Goal: Obtain resource: Obtain resource

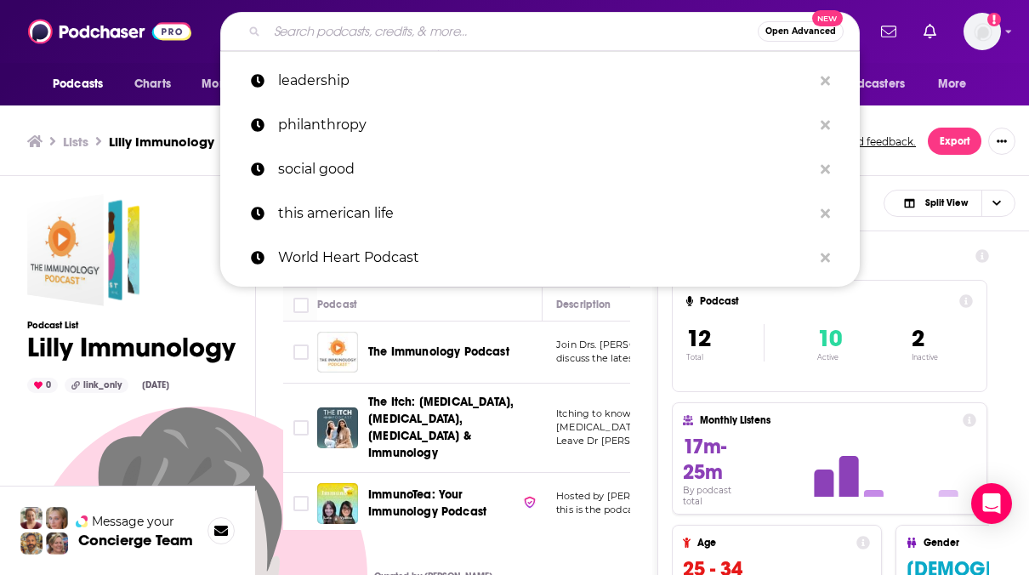
click at [442, 28] on input "Search podcasts, credits, & more..." at bounding box center [512, 31] width 491 height 27
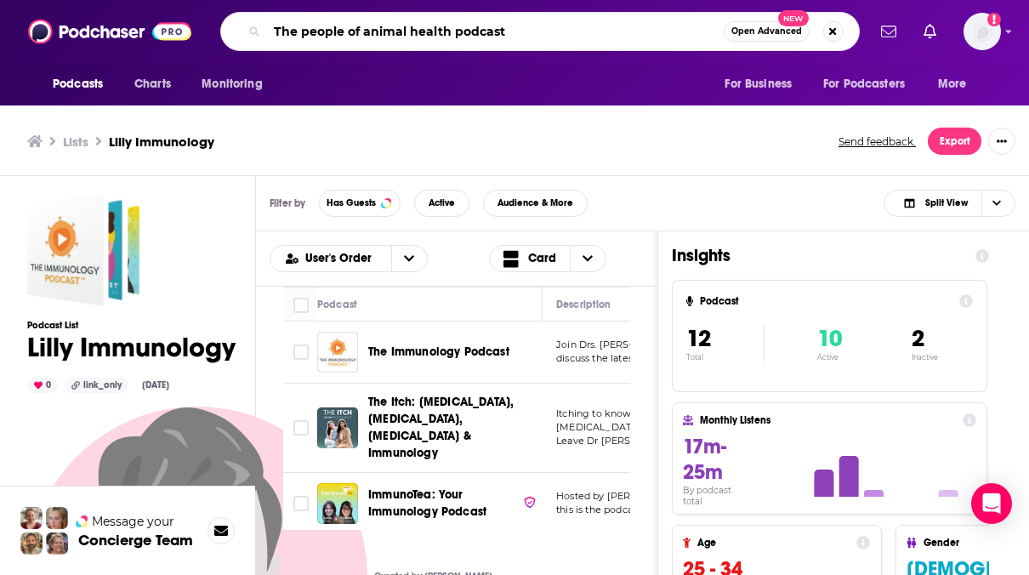
click at [560, 28] on input "The people of animal health podcast" at bounding box center [495, 31] width 457 height 27
type input "The people of animal health podcast"
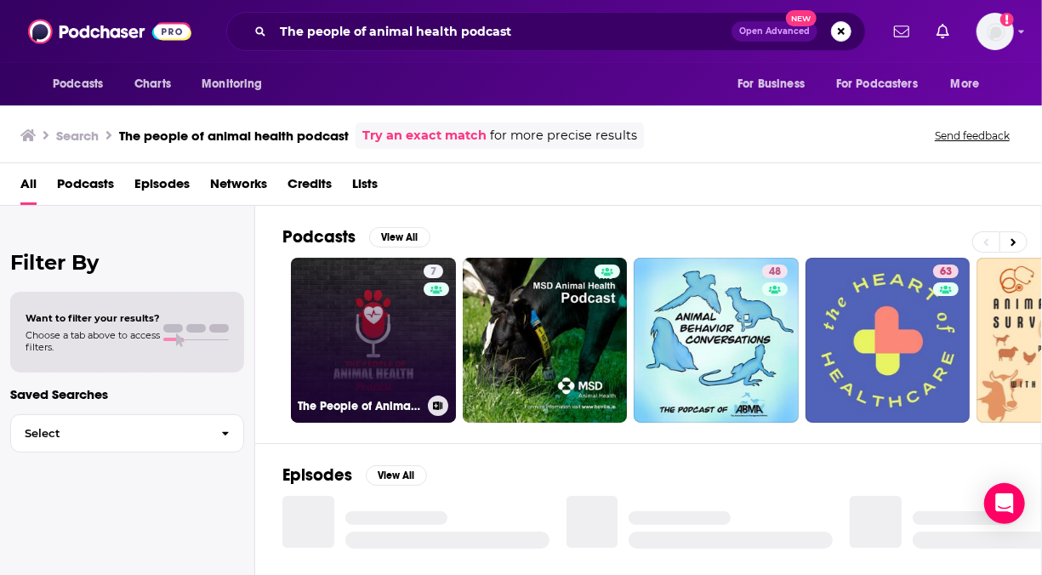
click at [380, 332] on link "7 The People of Animal Health Podcast" at bounding box center [373, 340] width 165 height 165
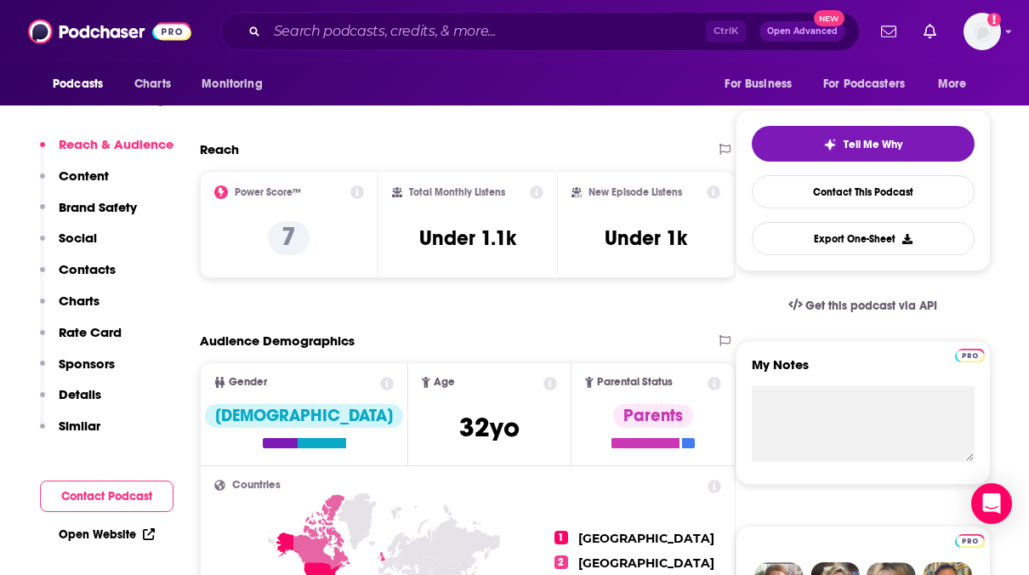
scroll to position [501, 0]
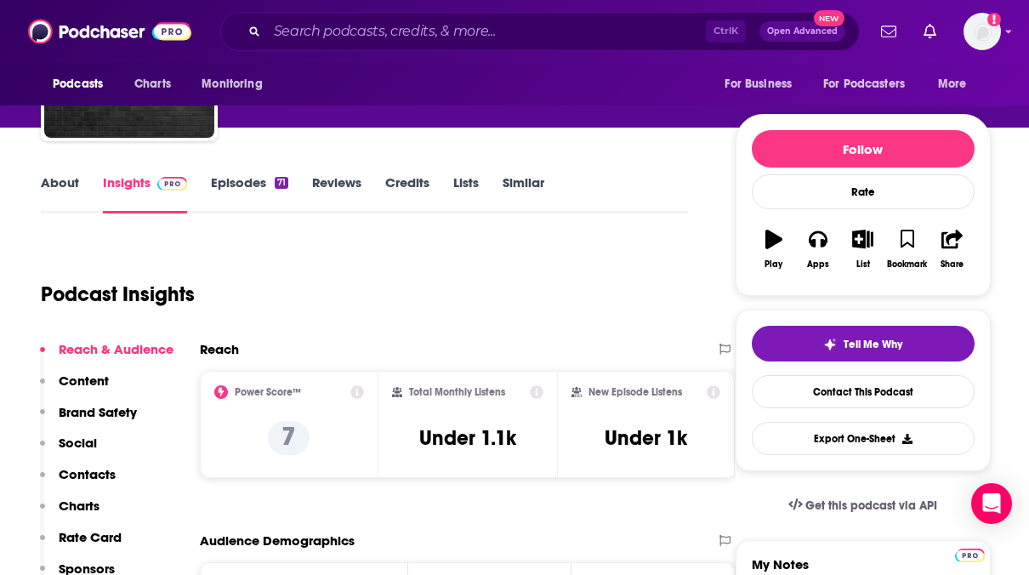
scroll to position [149, 0]
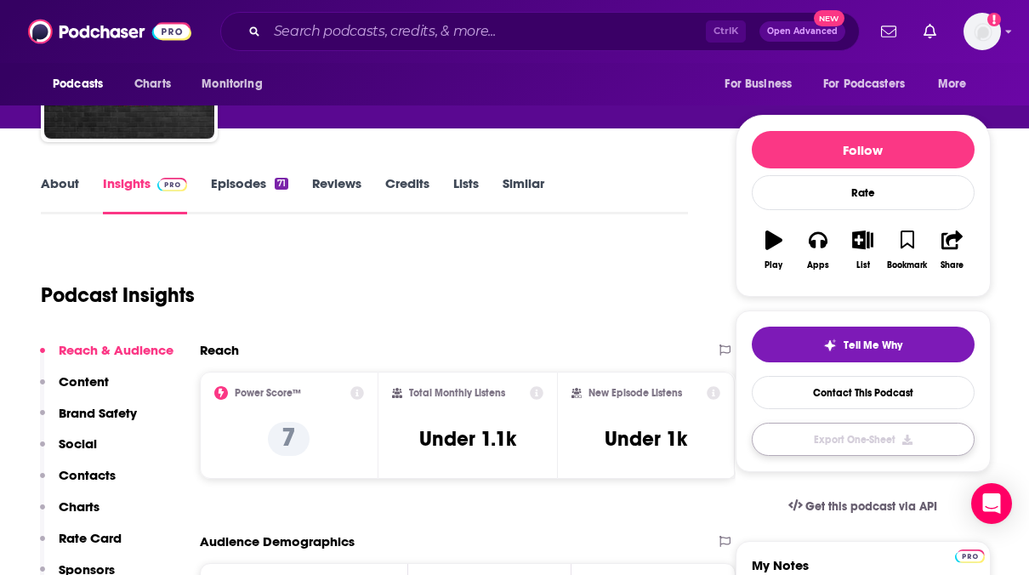
click at [822, 427] on button "Export One-Sheet" at bounding box center [863, 439] width 223 height 33
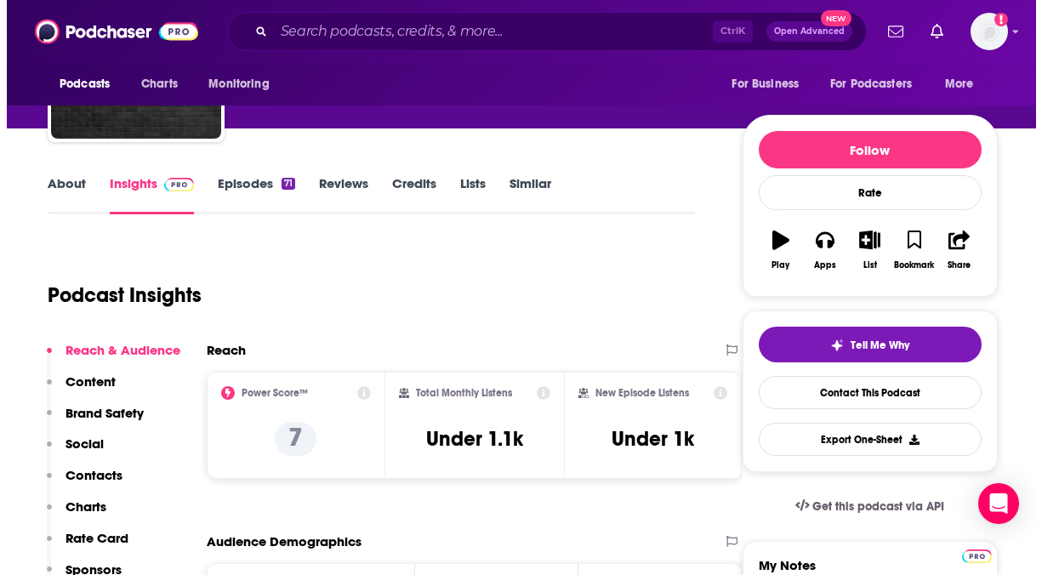
scroll to position [0, 0]
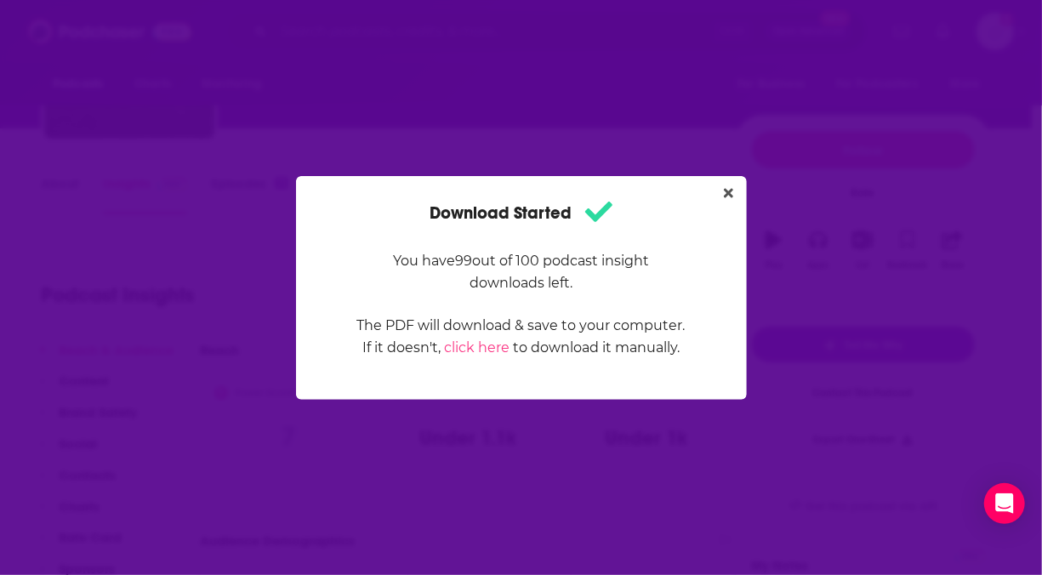
click at [515, 97] on div "Download Started You have 99 out of 100 podcast insight downloads left. The PDF…" at bounding box center [521, 287] width 1042 height 575
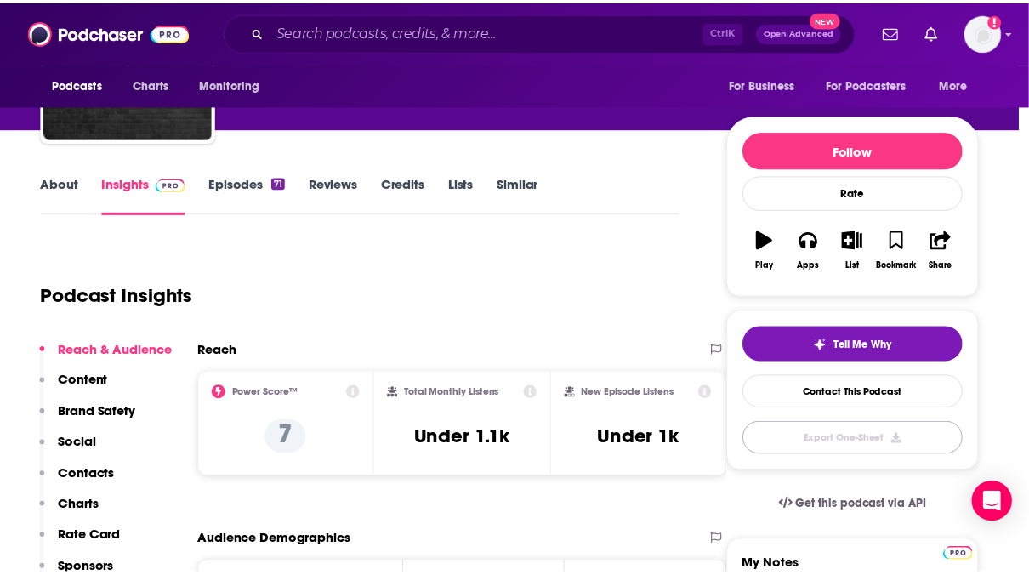
scroll to position [149, 0]
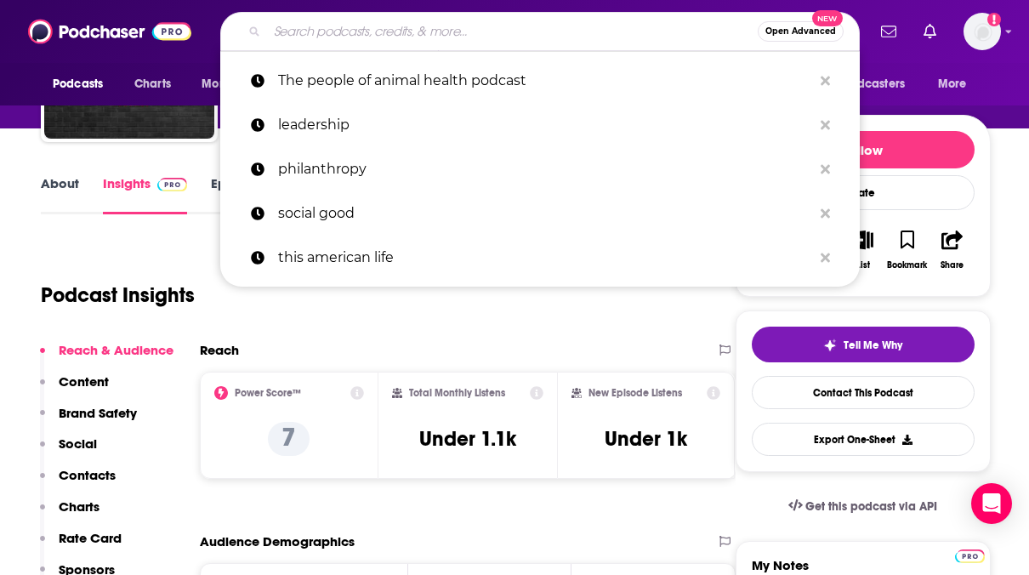
click at [321, 25] on input "Search podcasts, credits, & more..." at bounding box center [512, 31] width 491 height 27
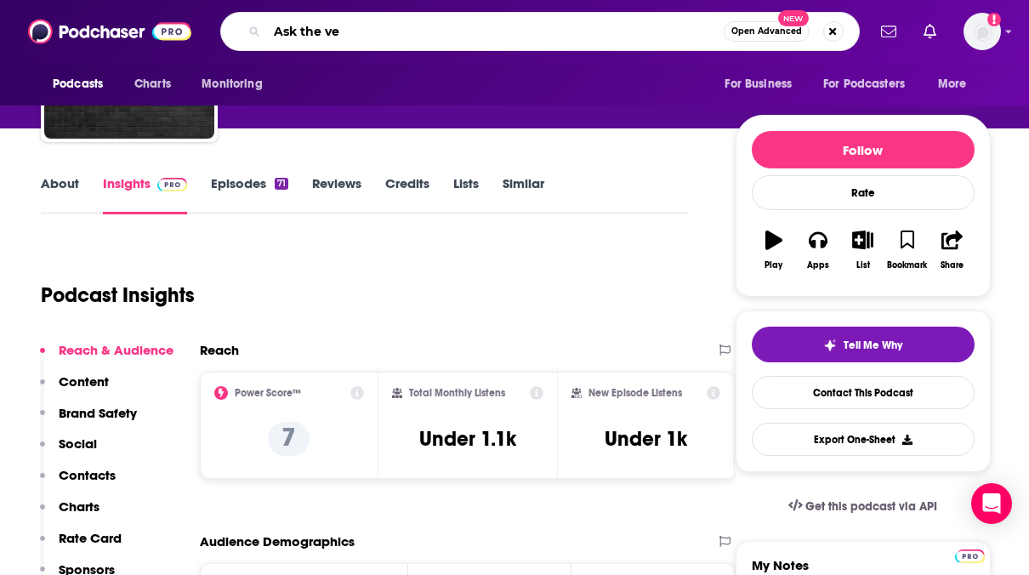
type input "Ask the vet"
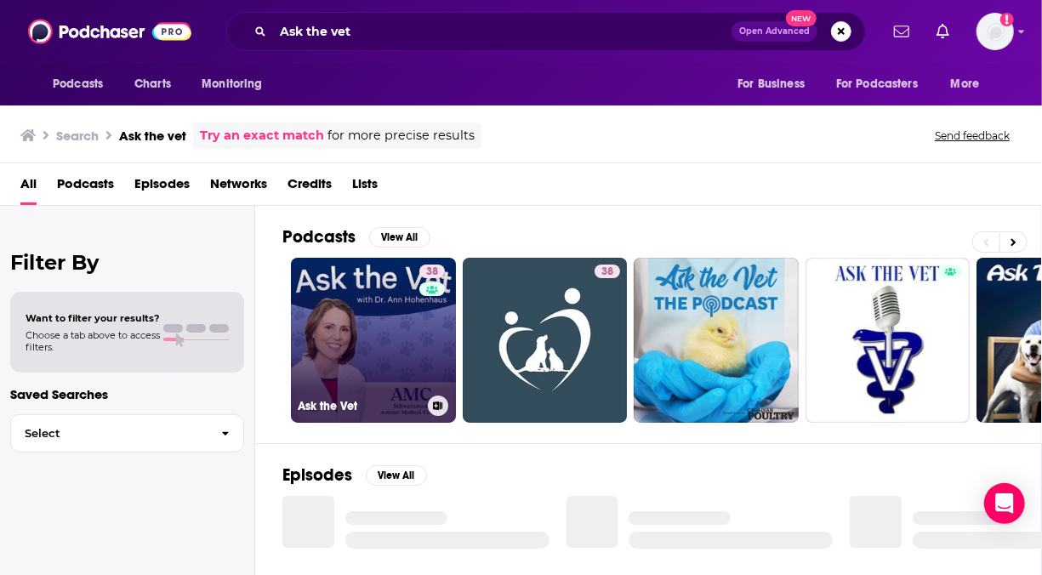
click at [375, 350] on link "38 Ask the Vet" at bounding box center [373, 340] width 165 height 165
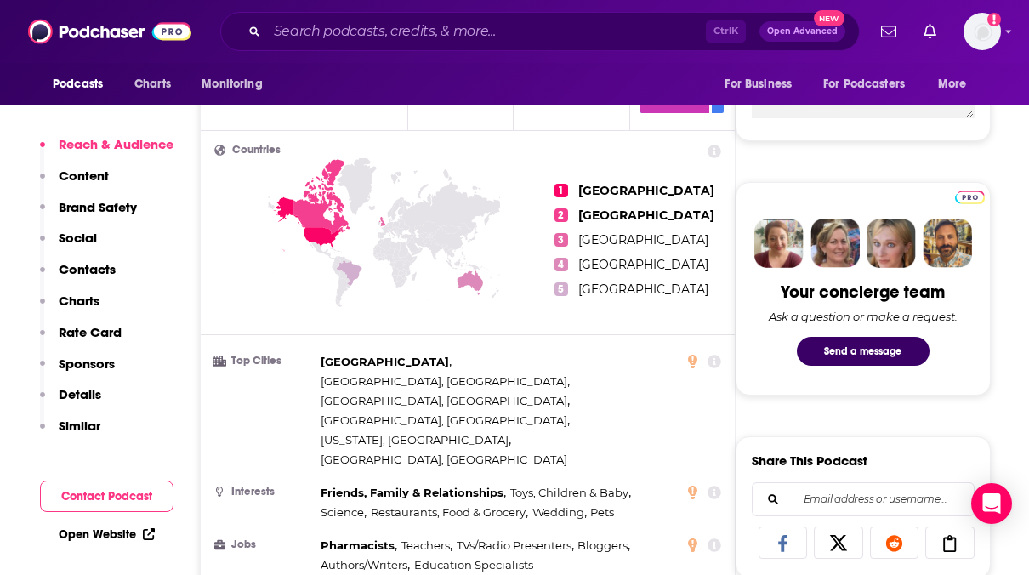
scroll to position [194, 0]
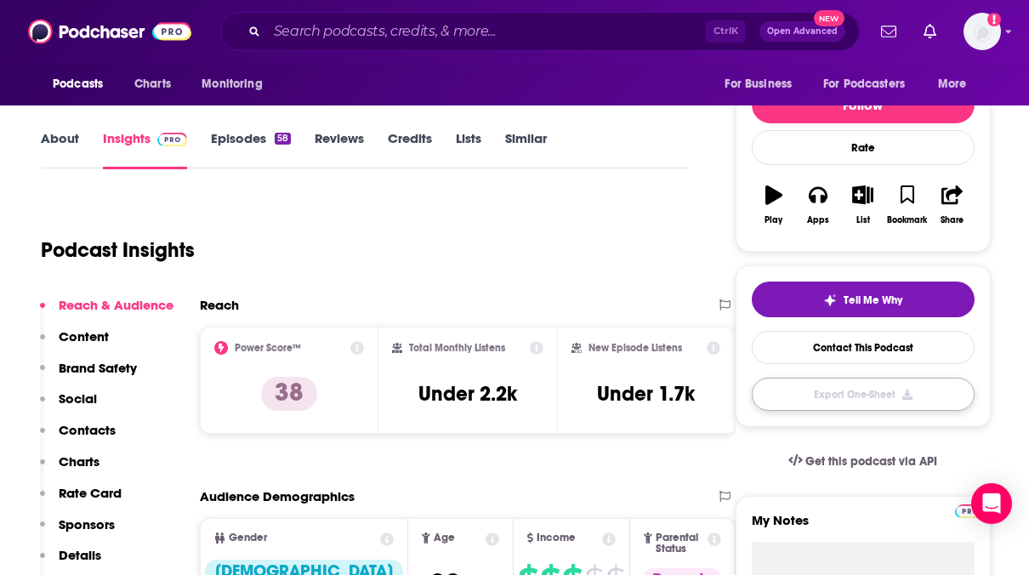
click at [817, 397] on button "Export One-Sheet" at bounding box center [863, 394] width 223 height 33
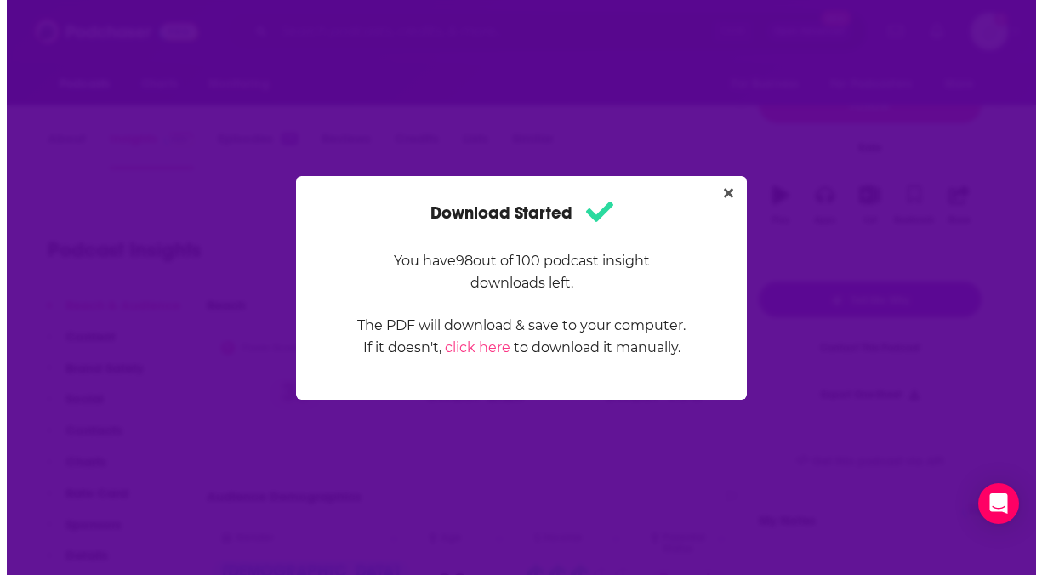
scroll to position [0, 0]
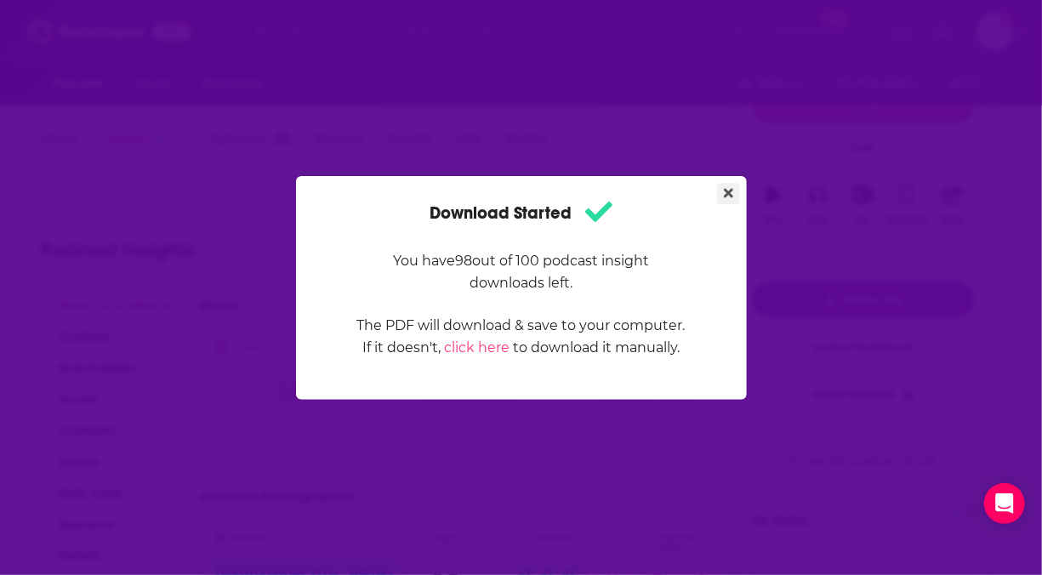
click at [729, 189] on icon "Close" at bounding box center [728, 193] width 9 height 14
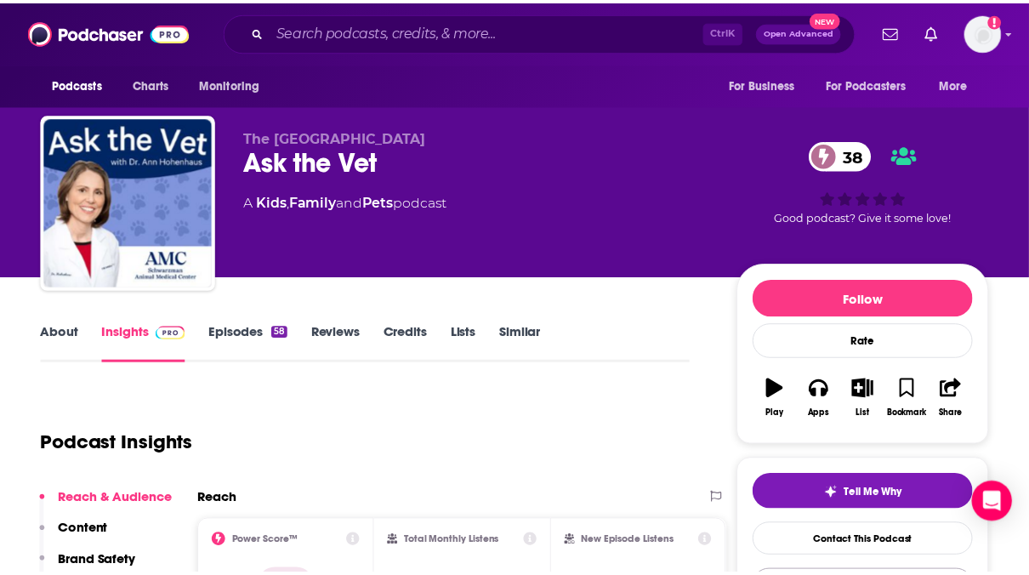
scroll to position [194, 0]
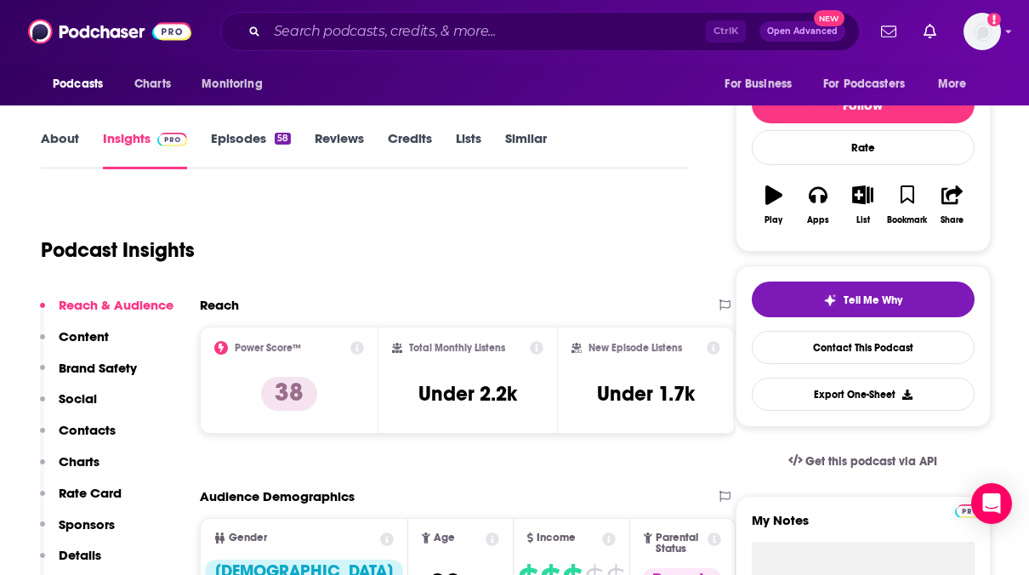
click at [309, 44] on div "Ctrl K Open Advanced New" at bounding box center [540, 31] width 640 height 39
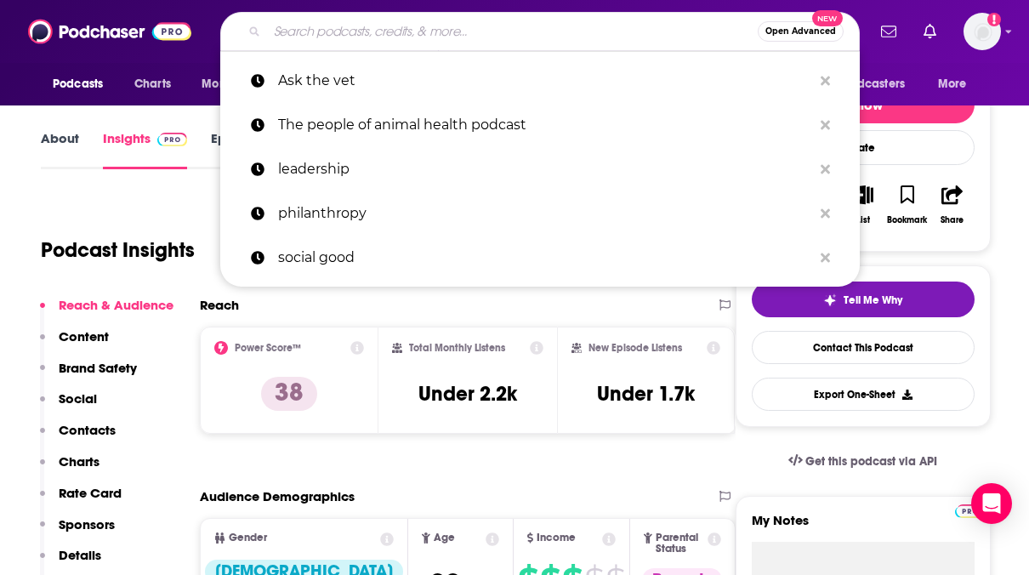
click at [303, 36] on input "Search podcasts, credits, & more..." at bounding box center [512, 31] width 491 height 27
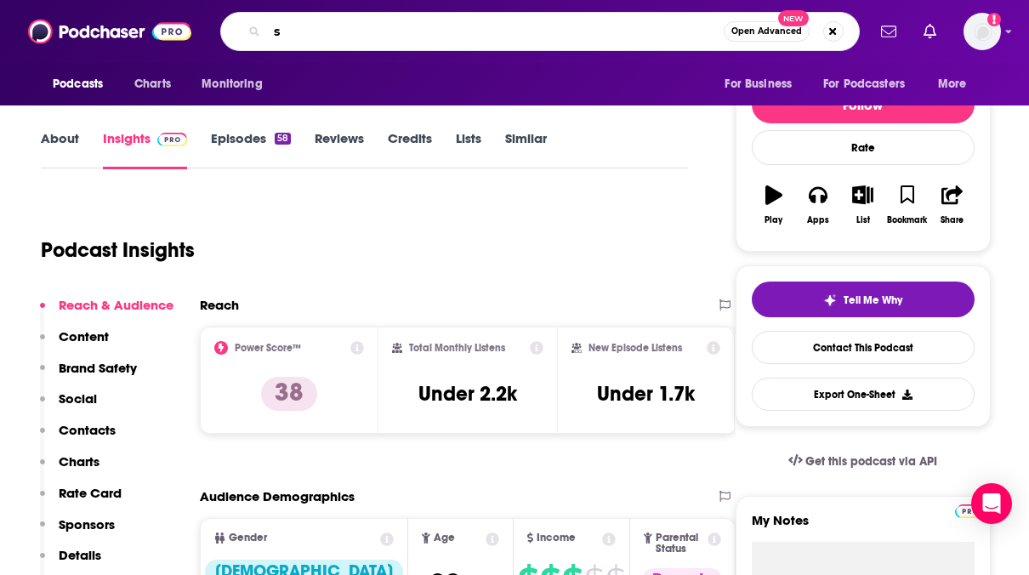
click at [337, 27] on input "s" at bounding box center [495, 31] width 457 height 27
type input "speaking of pets"
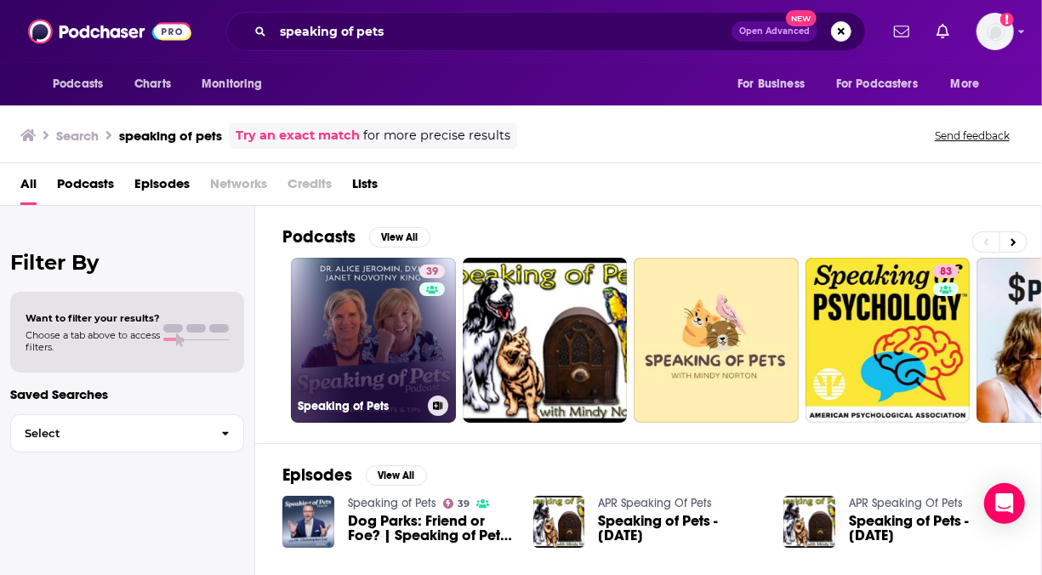
click at [406, 317] on link "39 Speaking of Pets" at bounding box center [373, 340] width 165 height 165
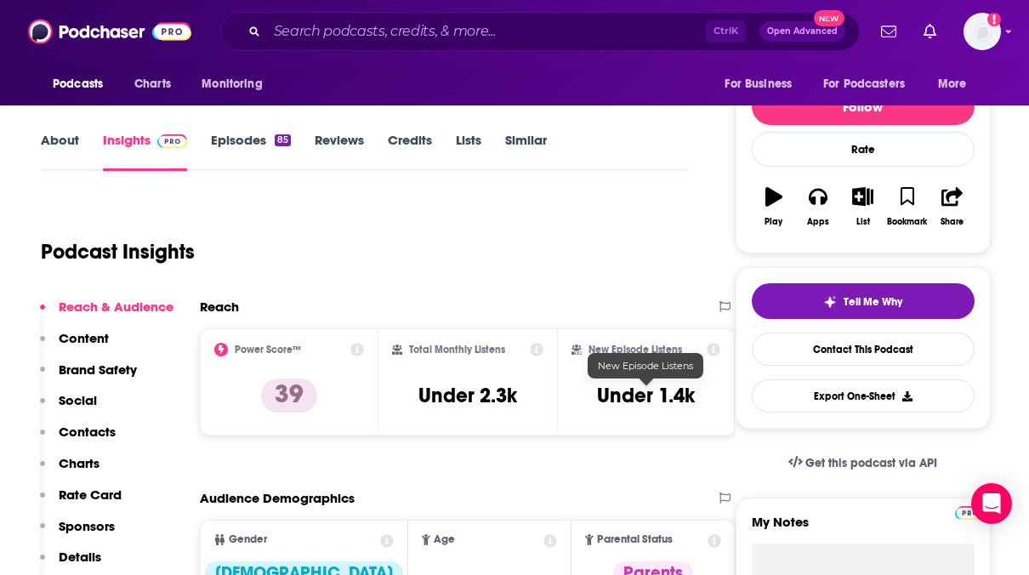
scroll to position [197, 0]
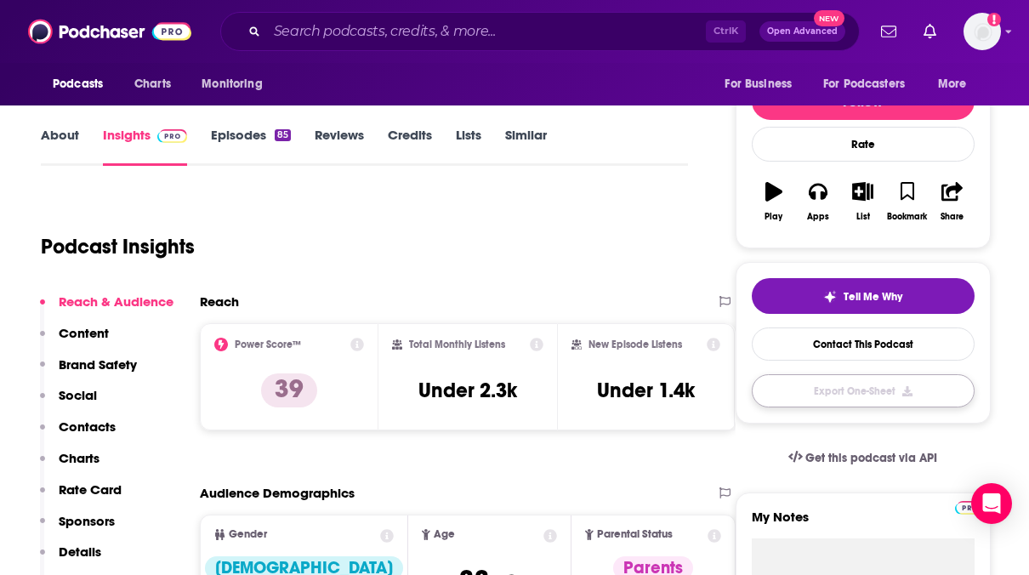
click at [928, 391] on button "Export One-Sheet" at bounding box center [863, 390] width 223 height 33
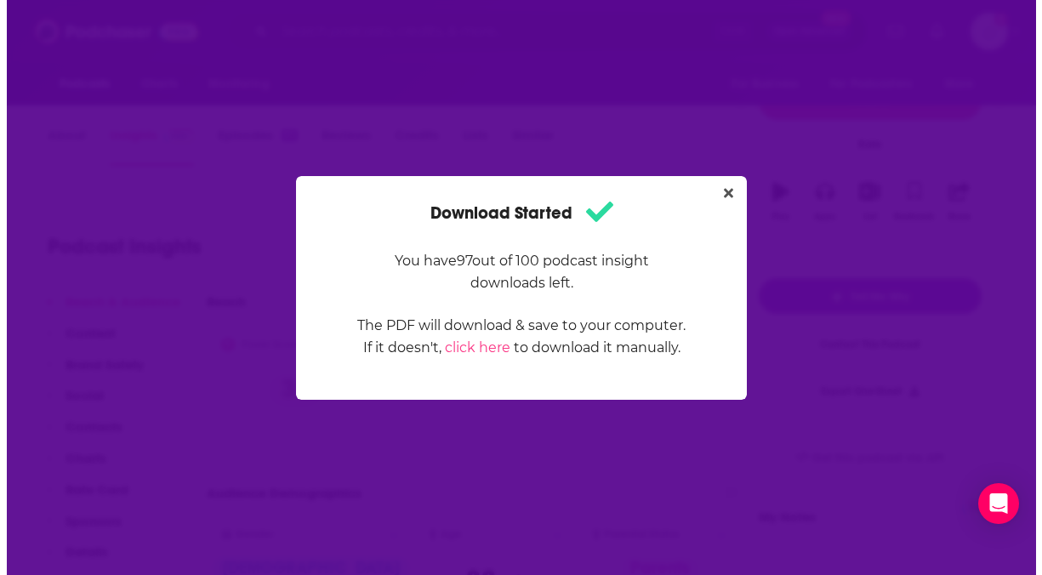
scroll to position [0, 0]
